Goal: Contribute content: Contribute content

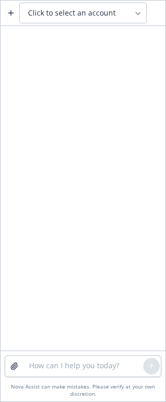
click at [86, 16] on span "Click to select an account" at bounding box center [72, 13] width 88 height 10
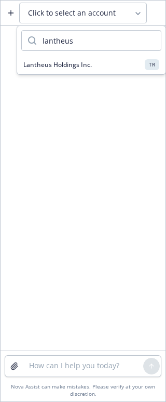
type input "lantheus"
click at [76, 68] on span "Lantheus Holdings Inc." at bounding box center [57, 64] width 69 height 9
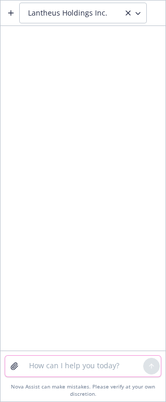
click at [43, 365] on textarea at bounding box center [83, 366] width 121 height 21
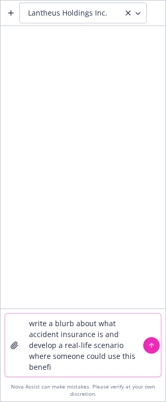
type textarea "write a blurb about what accident insurance is and develop a real-life scenario…"
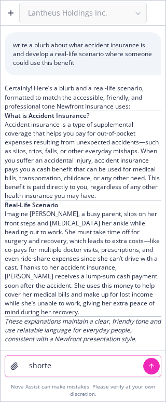
type textarea "shorten"
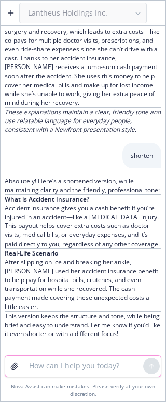
scroll to position [227, 0]
drag, startPoint x: 6, startPoint y: 208, endPoint x: 46, endPoint y: 251, distance: 58.5
click at [46, 248] on p "Accident insurance gives you a cash benefit if you’re injured in an accident—li…" at bounding box center [83, 226] width 157 height 45
copy p "Accident insurance gives you a cash benefit if you’re injured in an accident—li…"
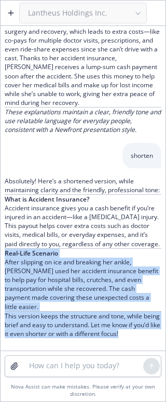
drag, startPoint x: 5, startPoint y: 263, endPoint x: 153, endPoint y: 332, distance: 163.0
click at [153, 332] on div "Absolutely! Here’s a shortened version, while maintaining clarity and the frien…" at bounding box center [83, 258] width 157 height 162
copy div "Real-Life Scenario After slipping on ice and breaking her ankle, [PERSON_NAME] …"
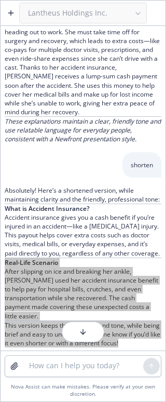
scroll to position [123, 0]
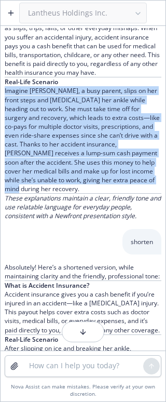
drag, startPoint x: 5, startPoint y: 101, endPoint x: 102, endPoint y: 197, distance: 136.7
click at [102, 193] on p "Imagine [PERSON_NAME], a busy parent, slips on her front steps and [MEDICAL_DAT…" at bounding box center [83, 139] width 157 height 107
copy p "Imagine [PERSON_NAME], a busy parent, slips on her front steps and [MEDICAL_DAT…"
click at [87, 331] on button "button" at bounding box center [83, 332] width 43 height 21
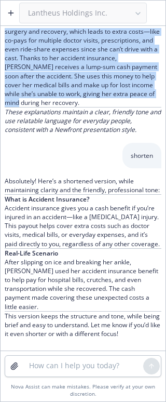
scroll to position [227, 0]
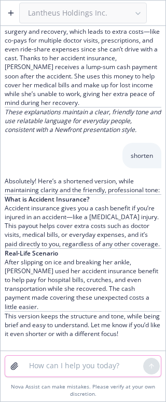
click at [67, 358] on textarea at bounding box center [83, 366] width 121 height 21
click at [50, 371] on textarea at bounding box center [83, 366] width 121 height 21
paste textarea "include payout amounts based on this scenario using the attached"
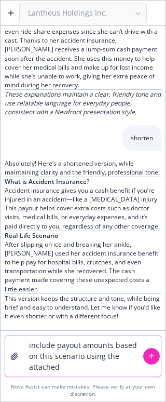
type textarea "include payout amounts based on this scenario using the attached"
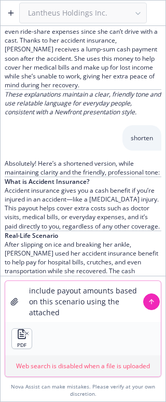
click at [157, 304] on button "submit" at bounding box center [151, 302] width 17 height 17
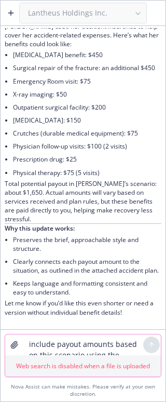
scroll to position [737, 0]
click at [53, 340] on textarea "include payout amounts based on this scenario using the attached" at bounding box center [83, 345] width 121 height 21
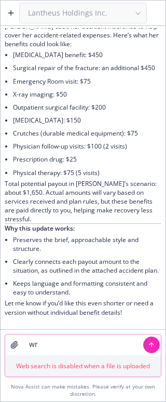
type textarea "w"
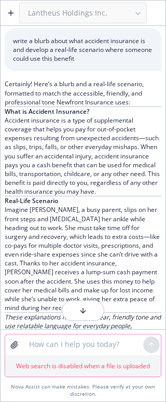
scroll to position [0, 0]
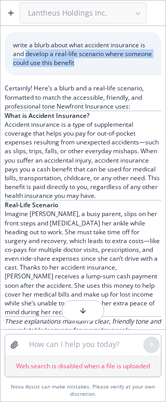
drag, startPoint x: 33, startPoint y: 54, endPoint x: 110, endPoint y: 64, distance: 77.6
click at [110, 64] on p "write a blurb about what accident insurance is and develop a real-life scenario…" at bounding box center [83, 54] width 140 height 27
copy p "develop a real-life scenario where someone could use this benefit"
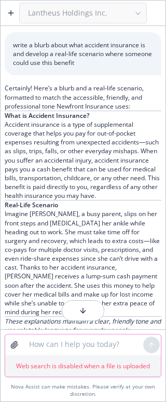
click at [54, 344] on textarea at bounding box center [83, 345] width 121 height 21
paste textarea "develop a real-life scenario where someone could use this benefit"
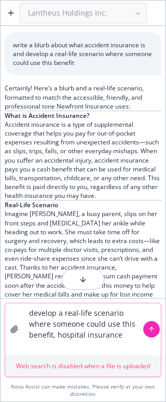
type textarea "develop a real-life scenario where someone could use this benefit, hospital ins…"
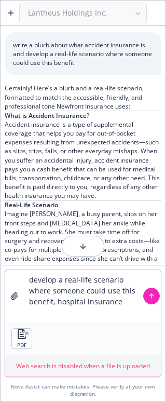
click at [151, 296] on icon "submit" at bounding box center [151, 296] width 7 height 7
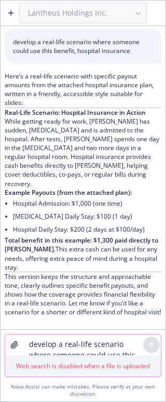
scroll to position [1039, 0]
click at [78, 174] on p "While getting ready for work, [PERSON_NAME] has sudden, [MEDICAL_DATA] and is a…" at bounding box center [83, 152] width 157 height 71
click at [89, 185] on p "While getting ready for work, [PERSON_NAME] has sudden, [MEDICAL_DATA] and is a…" at bounding box center [83, 152] width 157 height 71
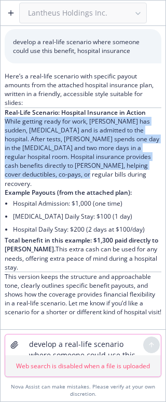
drag, startPoint x: 6, startPoint y: 132, endPoint x: 95, endPoint y: 183, distance: 103.2
click at [95, 183] on p "While getting ready for work, [PERSON_NAME] has sudden, [MEDICAL_DATA] and is a…" at bounding box center [83, 152] width 157 height 71
copy p "While getting ready for work, [PERSON_NAME] has sudden, [MEDICAL_DATA] and is a…"
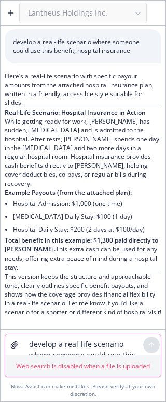
click at [15, 243] on span "Total benefit in this example: $1,300 paid directly to [PERSON_NAME]." at bounding box center [82, 245] width 154 height 18
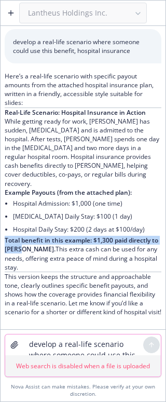
drag, startPoint x: 5, startPoint y: 241, endPoint x: 28, endPoint y: 251, distance: 24.7
click at [28, 251] on p "Total benefit in this example: $1,300 paid directly to [PERSON_NAME]. This extr…" at bounding box center [83, 254] width 157 height 36
copy span "Total benefit in this example: $1,300 paid directly to [PERSON_NAME]."
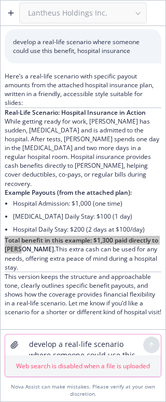
scroll to position [1039, 0]
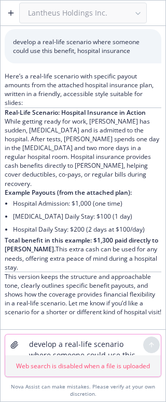
click at [55, 350] on textarea "develop a real-life scenario where someone could use this benefit, hospital ins…" at bounding box center [83, 345] width 121 height 21
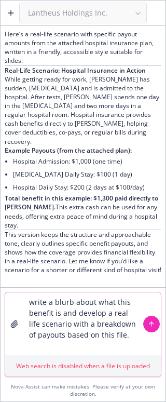
type textarea "write a blurb about what this benefit is and develop a real life scenario with …"
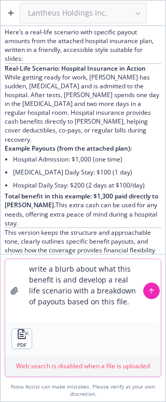
click at [153, 292] on icon "submit" at bounding box center [151, 290] width 7 height 7
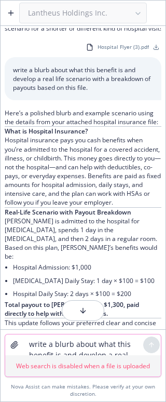
scroll to position [1275, 0]
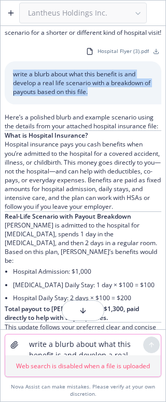
drag, startPoint x: 14, startPoint y: 120, endPoint x: 102, endPoint y: 139, distance: 91.1
click at [102, 96] on p "write a blurb about what this benefit is and develop a real life scenario with …" at bounding box center [83, 83] width 140 height 27
copy p "write a blurb about what this benefit is and develop a real life scenario with …"
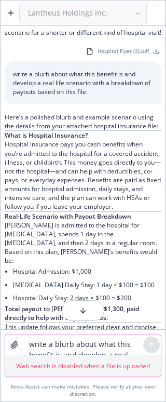
click at [51, 342] on textarea "write a blurb about what this benefit is and develop a real life scenario with …" at bounding box center [83, 345] width 121 height 21
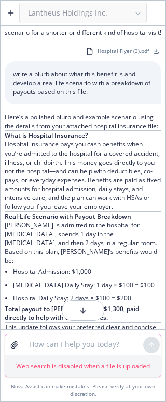
paste textarea "write a blurb about what this benefit is and develop a real life scenario with …"
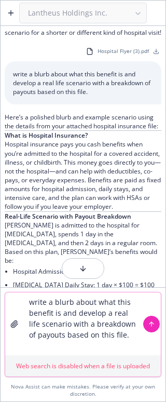
type textarea "write a blurb about what this benefit is and develop a real life scenario with …"
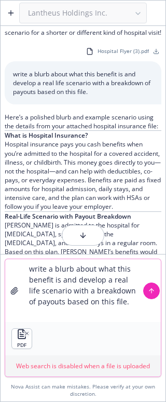
click at [151, 291] on icon "submit" at bounding box center [151, 290] width 7 height 7
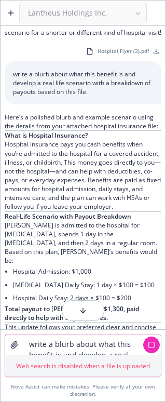
click at [73, 313] on button "button" at bounding box center [83, 310] width 43 height 21
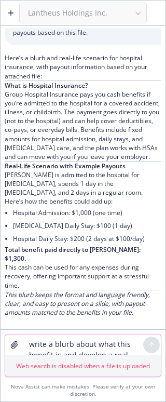
scroll to position [1718, 0]
click at [58, 350] on textarea "write a blurb about what this benefit is and develop a real life scenario with …" at bounding box center [83, 345] width 121 height 21
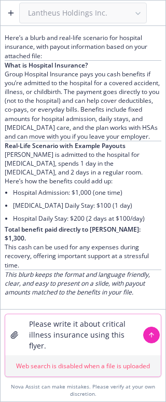
type textarea "Please write it about critical illness insurance using this flyer."
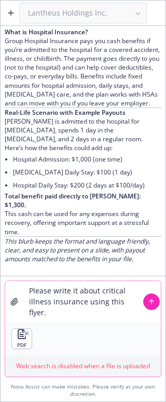
click at [158, 302] on button "submit" at bounding box center [151, 302] width 17 height 17
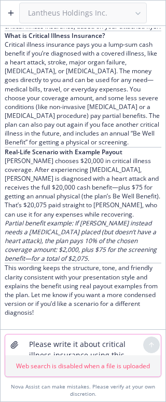
scroll to position [2097, 0]
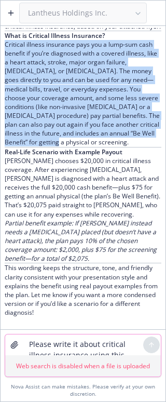
drag, startPoint x: 6, startPoint y: 46, endPoint x: 76, endPoint y: 142, distance: 118.6
click at [76, 142] on p "Critical illness insurance pays you a lump-sum cash benefit if you’re diagnosed…" at bounding box center [83, 93] width 157 height 107
copy p "Critical illness insurance pays you a lump-sum cash benefit if you’re diagnosed…"
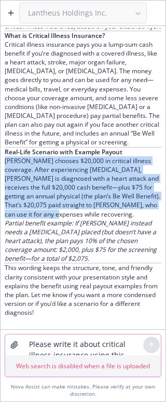
drag, startPoint x: 5, startPoint y: 163, endPoint x: 101, endPoint y: 212, distance: 108.1
click at [101, 212] on p "[PERSON_NAME] chooses $20,000 in critical illness coverage. After experiencing …" at bounding box center [83, 187] width 157 height 62
copy p "[PERSON_NAME] chooses $20,000 in critical illness coverage. After experiencing …"
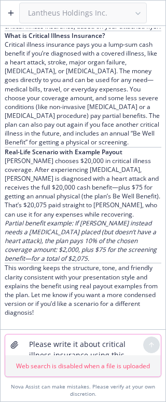
click at [58, 343] on textarea "Please write it about critical illness insurance using this flyer." at bounding box center [83, 345] width 121 height 21
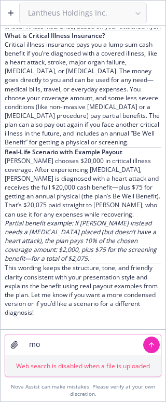
type textarea "m"
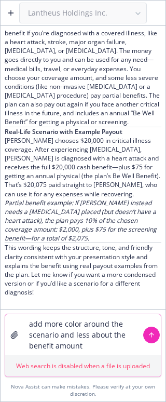
type textarea "add more color around the scenario and less about the benefit amounts"
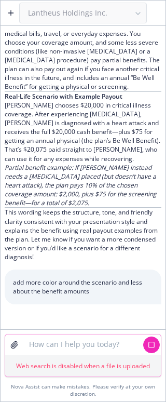
scroll to position [2153, 0]
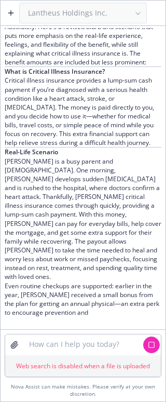
click at [29, 192] on p "[PERSON_NAME] is a busy parent and [DEMOGRAPHIC_DATA]. One morning, [PERSON_NAM…" at bounding box center [83, 219] width 157 height 125
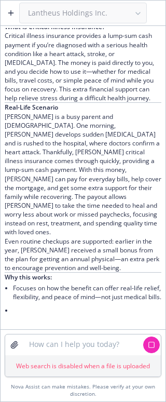
click at [6, 138] on p "[PERSON_NAME] is a busy parent and [DEMOGRAPHIC_DATA]. One morning, [PERSON_NAM…" at bounding box center [83, 174] width 157 height 125
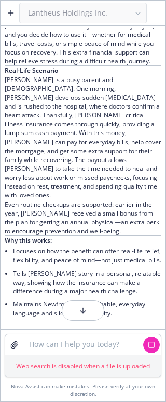
scroll to position [2460, 0]
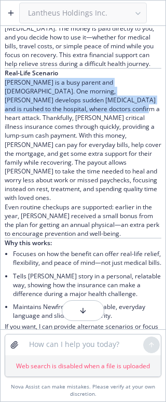
drag, startPoint x: 5, startPoint y: 146, endPoint x: 73, endPoint y: 173, distance: 72.8
click at [73, 173] on p "[PERSON_NAME] is a busy parent and [DEMOGRAPHIC_DATA]. One morning, [PERSON_NAM…" at bounding box center [83, 140] width 157 height 125
copy p "[PERSON_NAME] is a busy parent and [DEMOGRAPHIC_DATA]. One morning, [PERSON_NAM…"
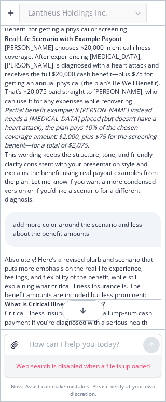
scroll to position [2097, 0]
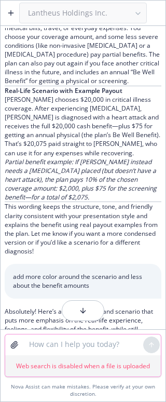
click at [44, 342] on textarea at bounding box center [83, 345] width 121 height 21
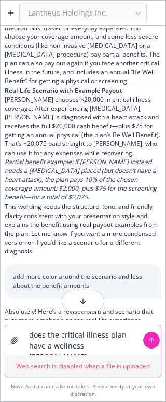
type textarea "does the critical illness plan have a wellness benefit"
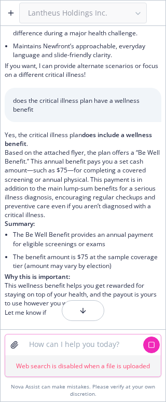
scroll to position [2717, 0]
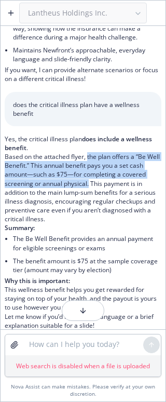
drag, startPoint x: 88, startPoint y: 219, endPoint x: 124, endPoint y: 251, distance: 47.5
click at [115, 224] on p "Based on the attached flyer, the plan offers a “Be Well Benefit.” This annual b…" at bounding box center [83, 187] width 157 height 71
click at [66, 345] on textarea at bounding box center [83, 345] width 121 height 21
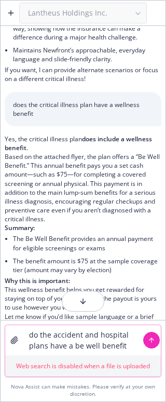
type textarea "do the accident and hospital plans have a be well benefit?"
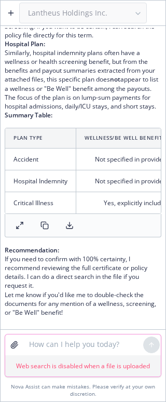
scroll to position [3262, 0]
